Goal: Task Accomplishment & Management: Manage account settings

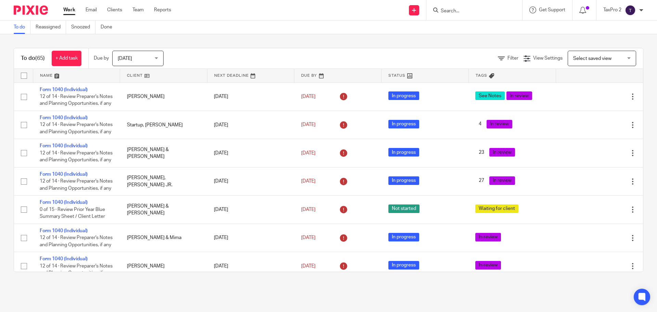
click at [637, 9] on div "TaxPro 2" at bounding box center [624, 10] width 40 height 11
click at [616, 27] on span "My profile" at bounding box center [614, 27] width 21 height 5
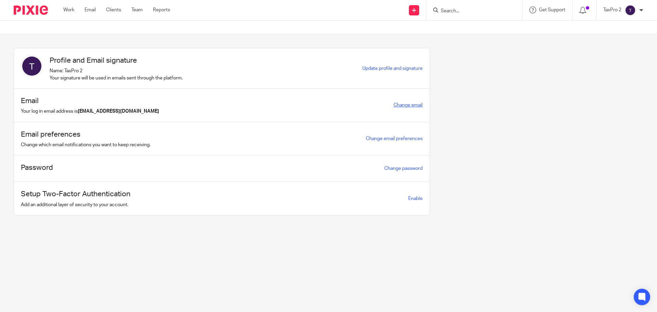
click at [408, 105] on link "Change email" at bounding box center [408, 105] width 29 height 5
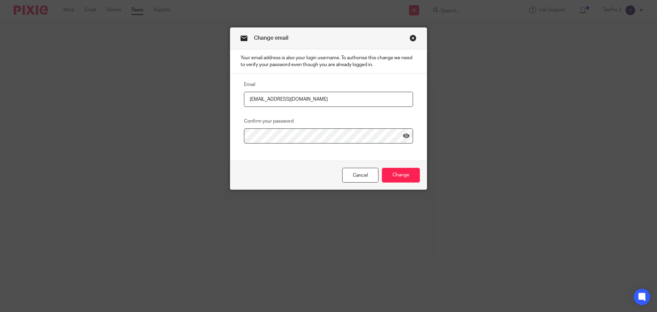
click at [410, 38] on link "Close this dialog window" at bounding box center [413, 39] width 7 height 9
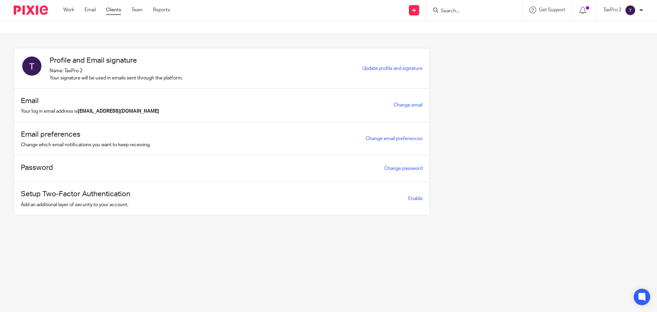
click at [114, 10] on link "Clients" at bounding box center [113, 10] width 15 height 7
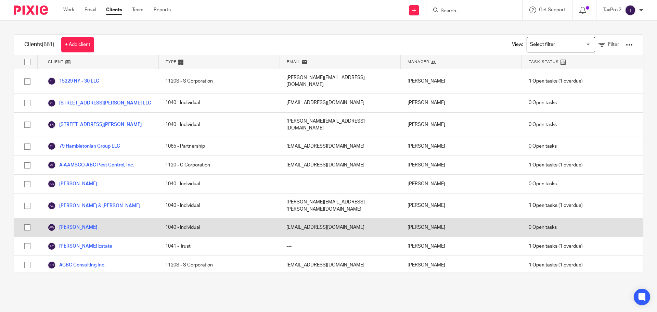
click at [71, 223] on link "[PERSON_NAME]" at bounding box center [73, 227] width 50 height 8
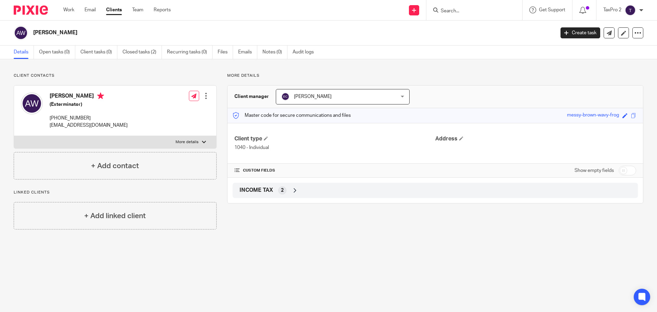
click at [400, 97] on div "[PERSON_NAME] [PERSON_NAME]" at bounding box center [343, 96] width 134 height 15
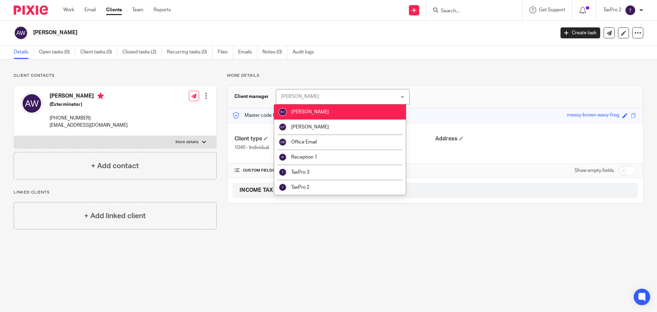
click at [400, 97] on div "Edward Cummiskey Edward Cummiskey" at bounding box center [343, 96] width 134 height 15
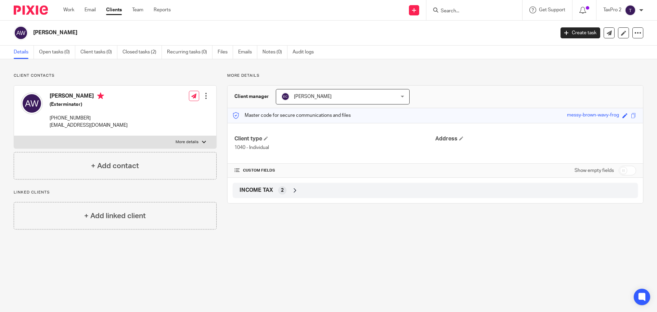
click at [400, 97] on div "Edward Cummiskey Edward Cummiskey" at bounding box center [343, 96] width 134 height 15
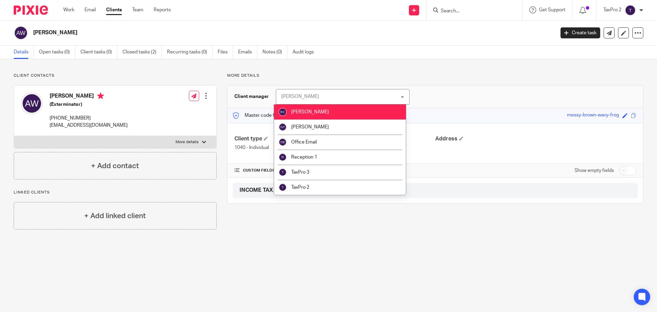
click at [400, 96] on div "Edward Cummiskey Edward Cummiskey" at bounding box center [343, 96] width 134 height 15
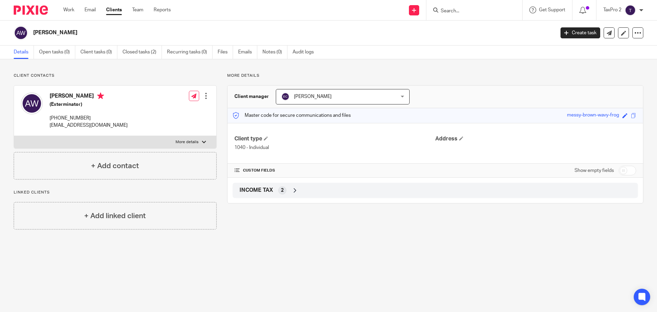
click at [398, 96] on div "Edward Cummiskey Edward Cummiskey" at bounding box center [343, 96] width 134 height 15
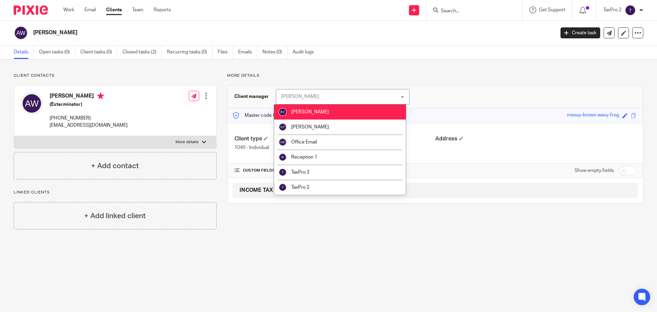
click at [359, 96] on div "Edward Cummiskey Edward Cummiskey" at bounding box center [343, 96] width 134 height 15
